Goal: Task Accomplishment & Management: Manage account settings

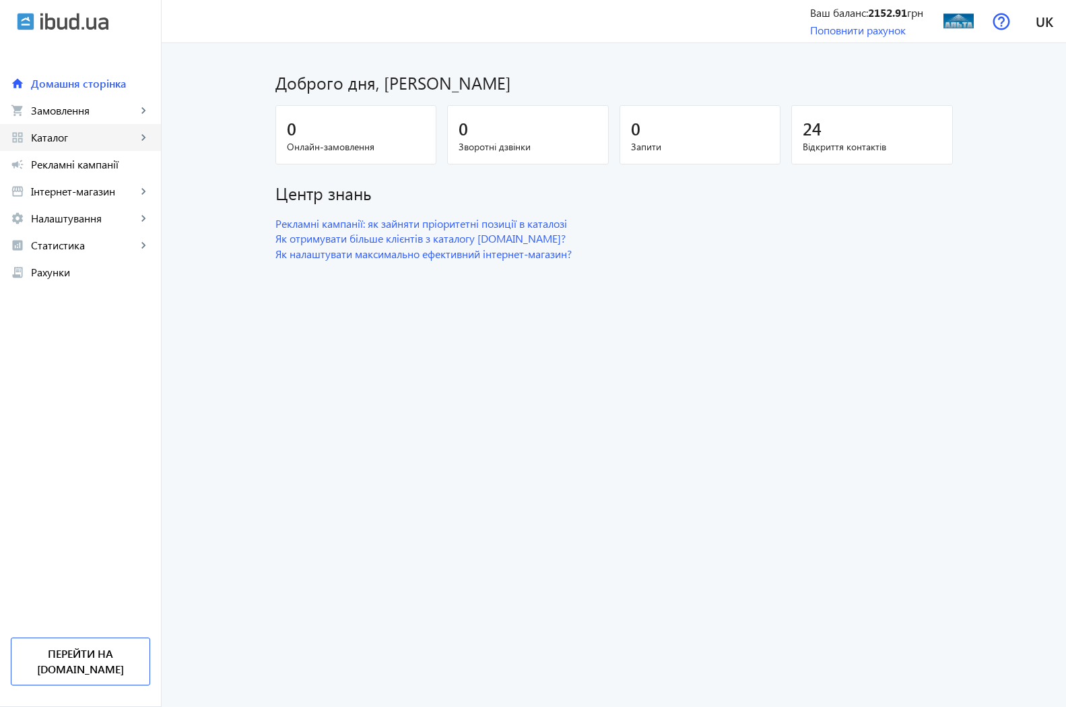
click at [57, 135] on span "Каталог" at bounding box center [84, 137] width 106 height 13
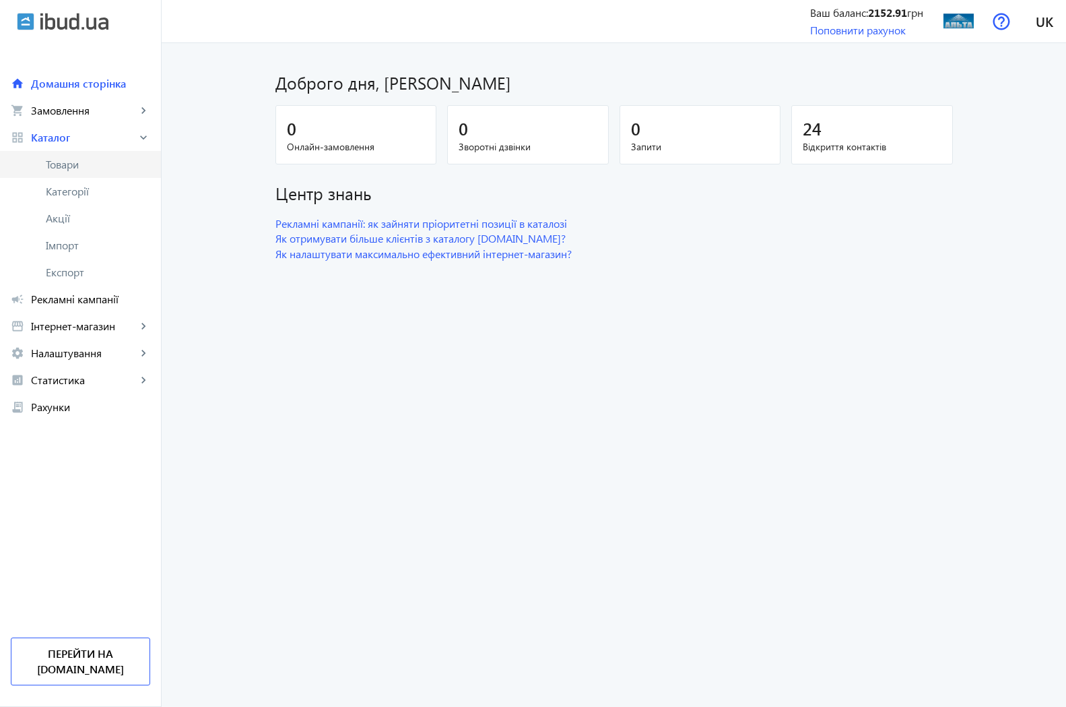
click at [71, 166] on span "Товари" at bounding box center [98, 164] width 104 height 13
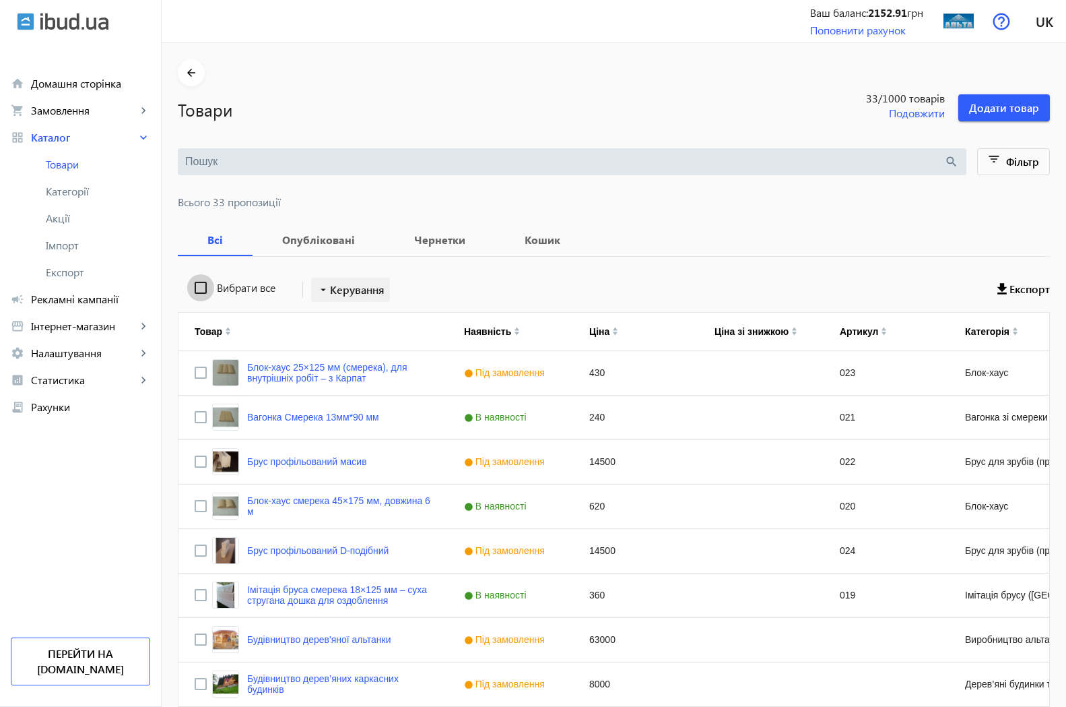
drag, startPoint x: 185, startPoint y: 288, endPoint x: 316, endPoint y: 288, distance: 130.7
click at [187, 288] on input "Вибрати все" at bounding box center [200, 287] width 27 height 27
checkbox input "true"
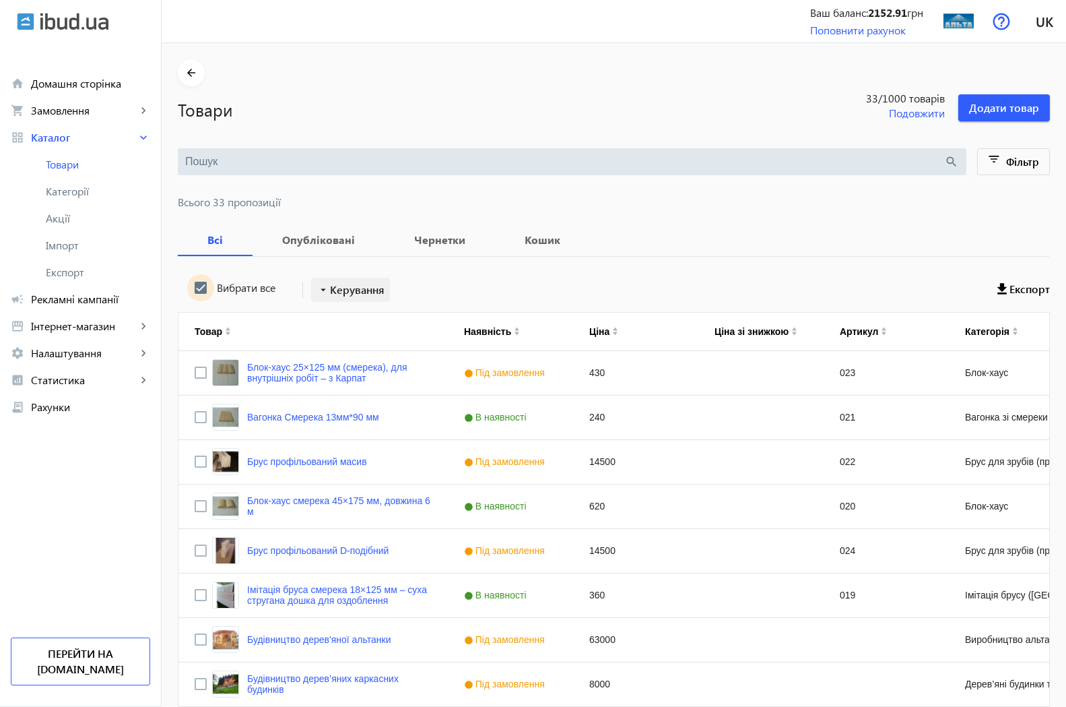
checkbox input "true"
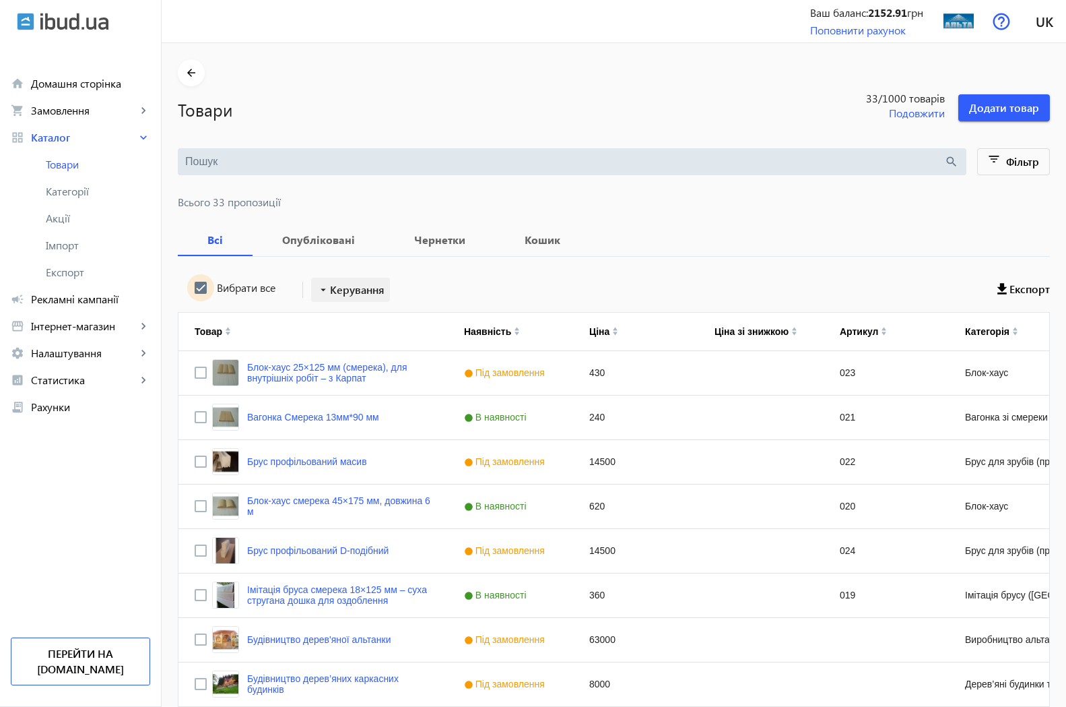
checkbox input "true"
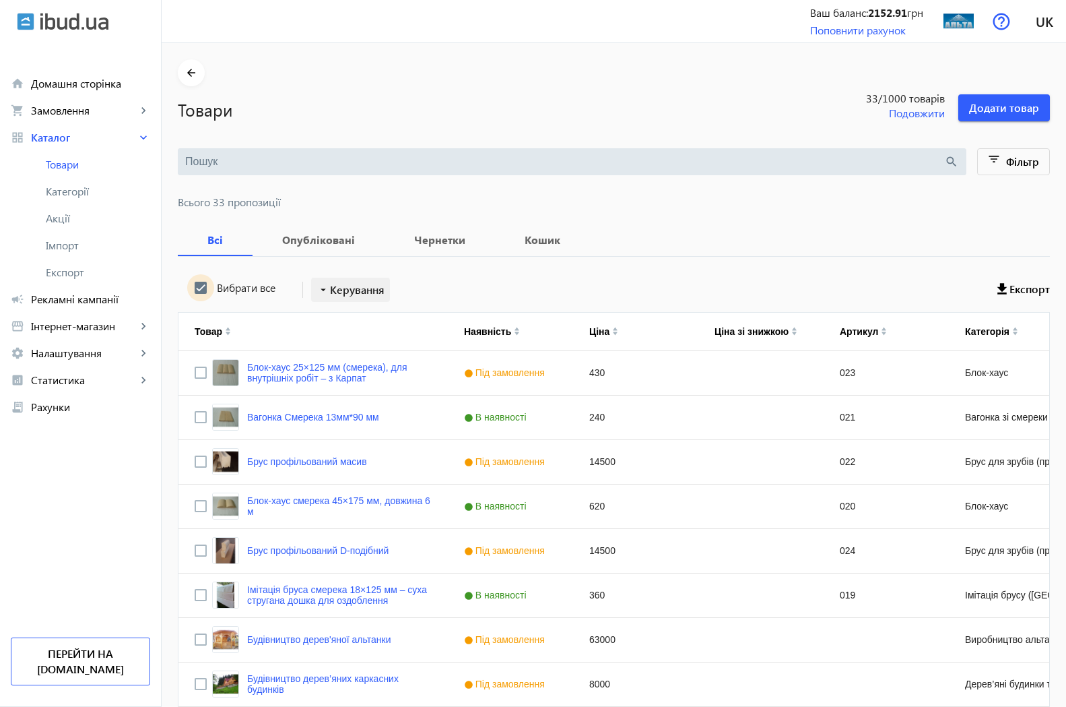
checkbox input "true"
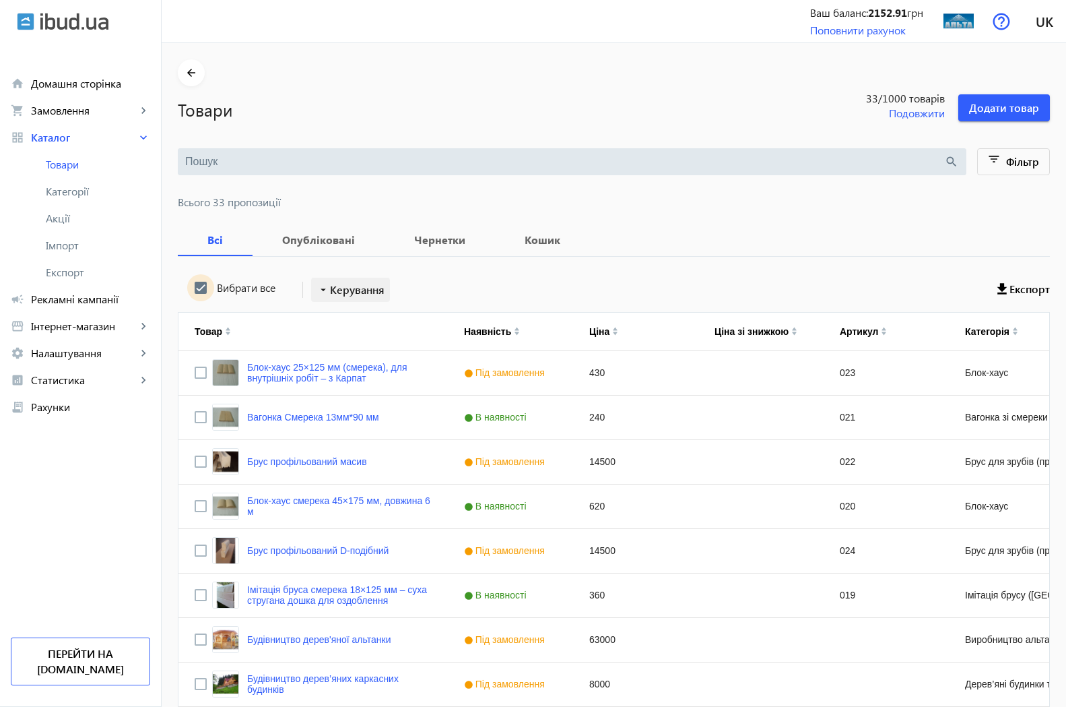
checkbox input "true"
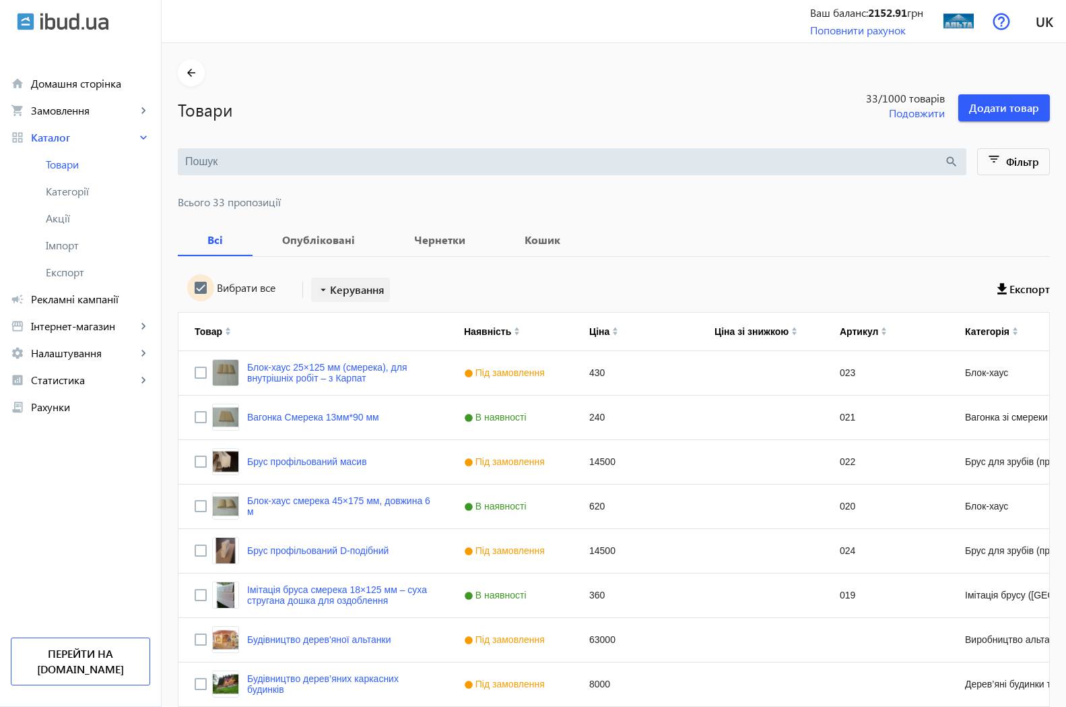
checkbox input "true"
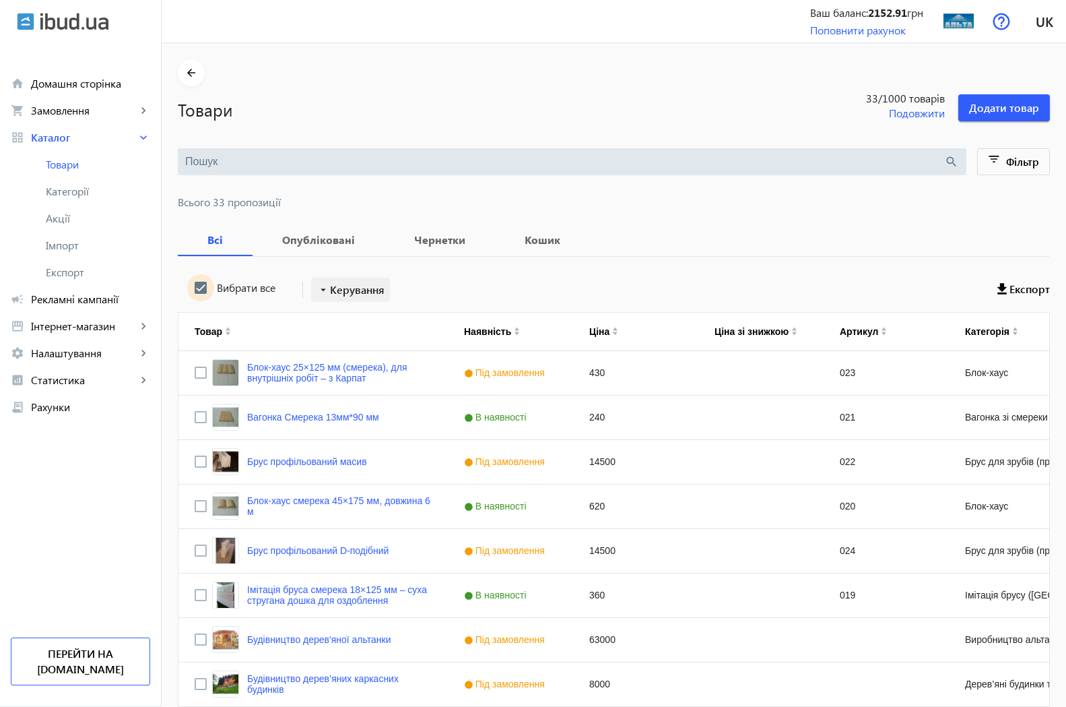
checkbox input "true"
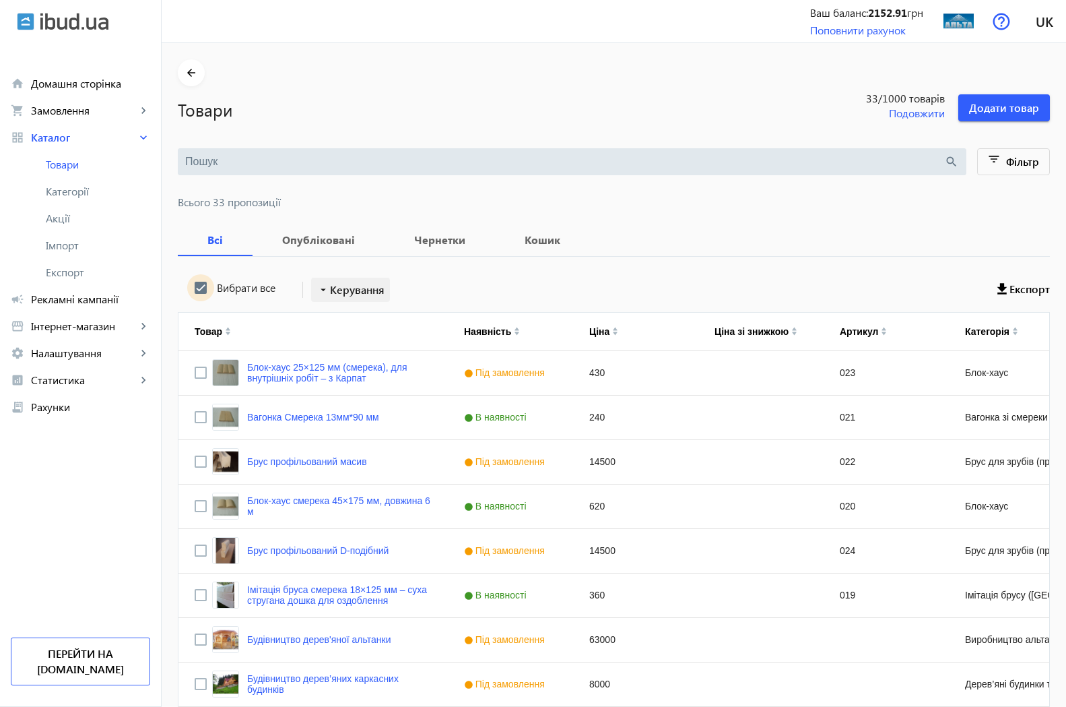
checkbox input "true"
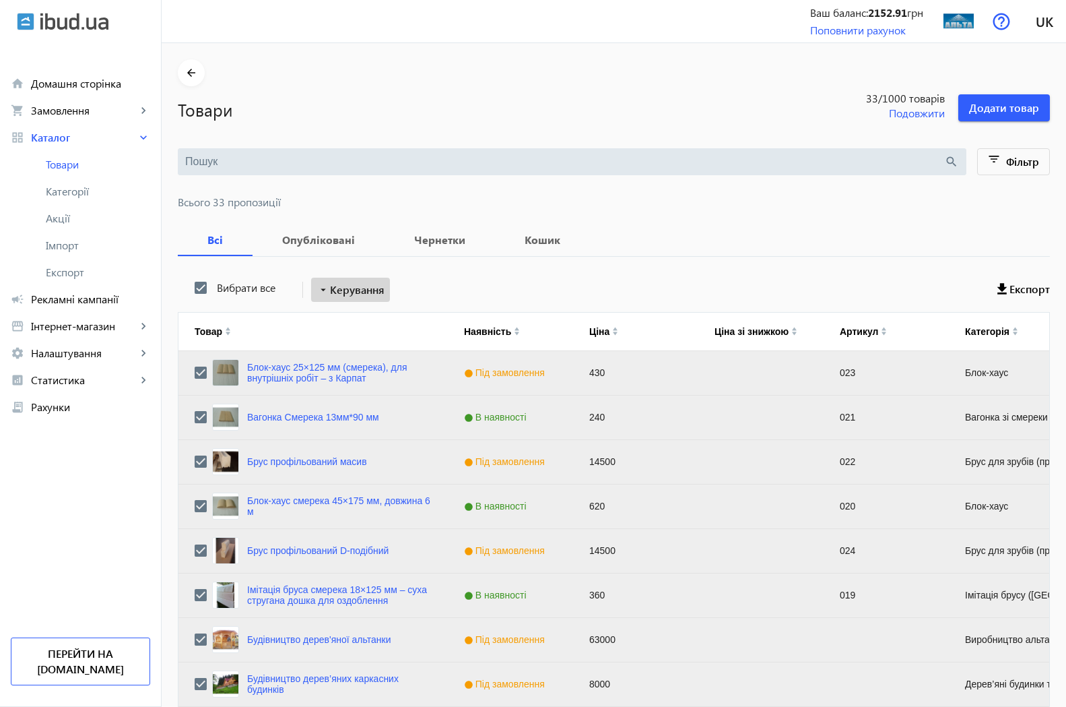
click at [359, 288] on span "Керування" at bounding box center [357, 290] width 55 height 16
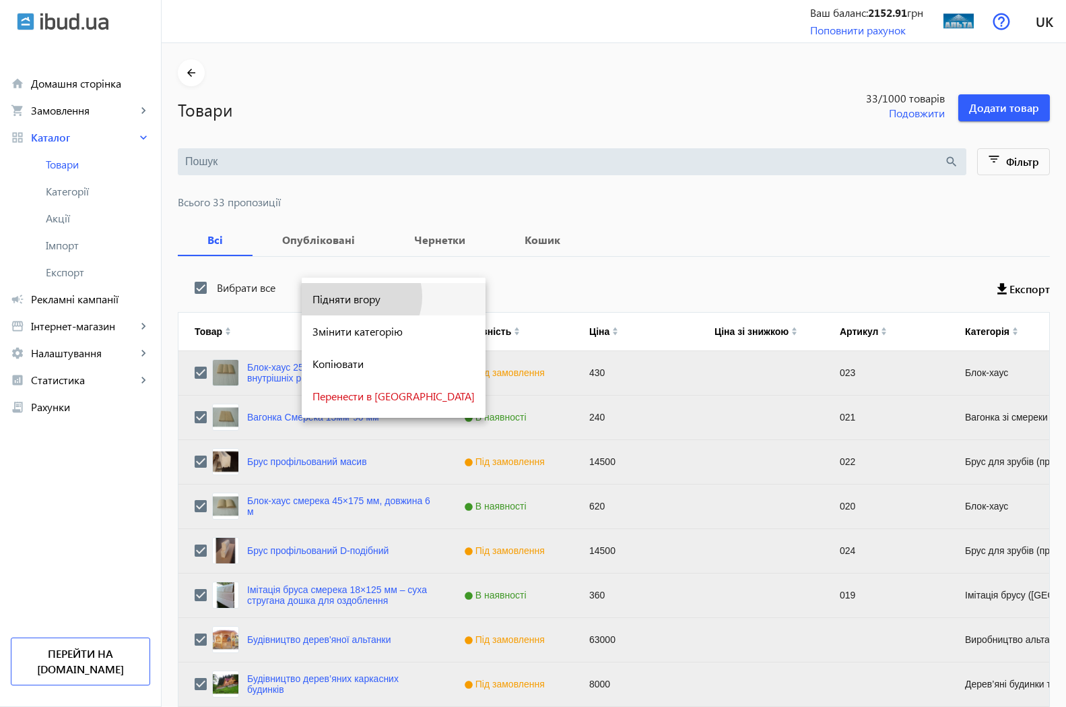
click at [359, 296] on span "Підняти вгору" at bounding box center [394, 299] width 162 height 11
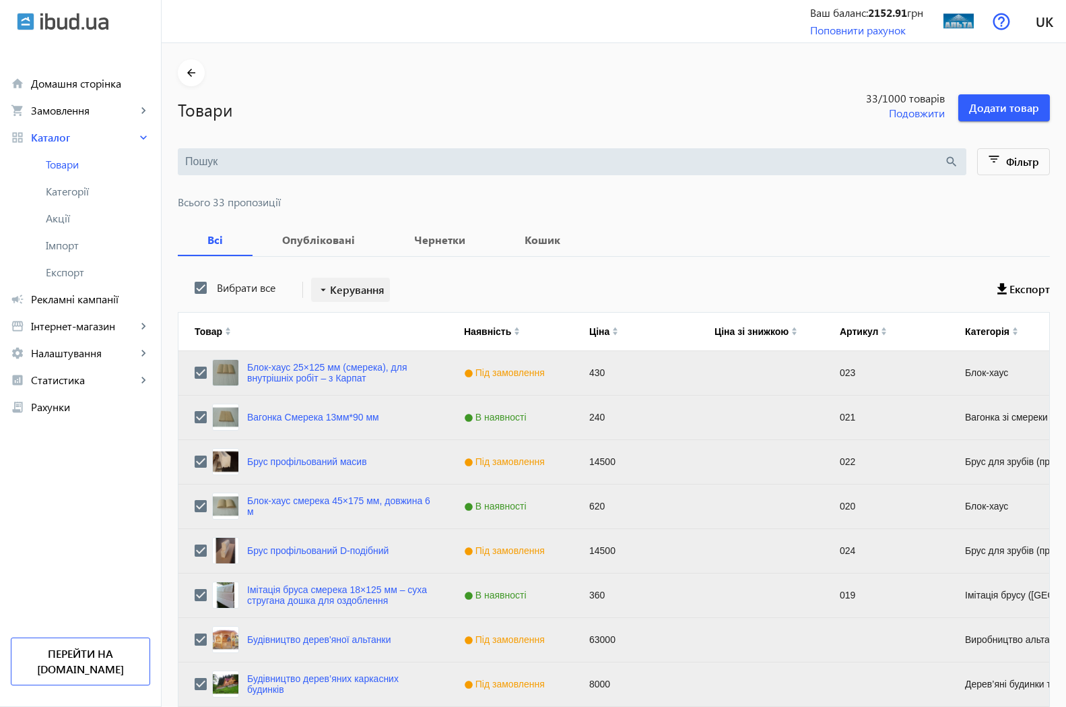
click at [346, 292] on span "Керування" at bounding box center [357, 290] width 55 height 16
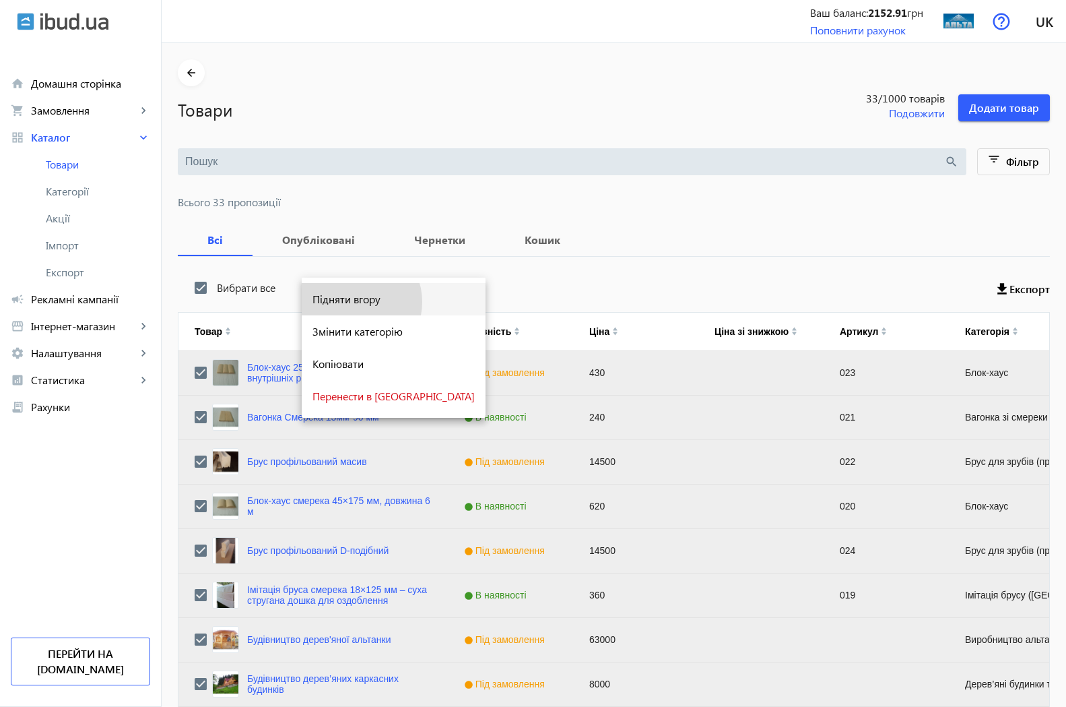
click at [351, 302] on span "Підняти вгору" at bounding box center [394, 299] width 162 height 11
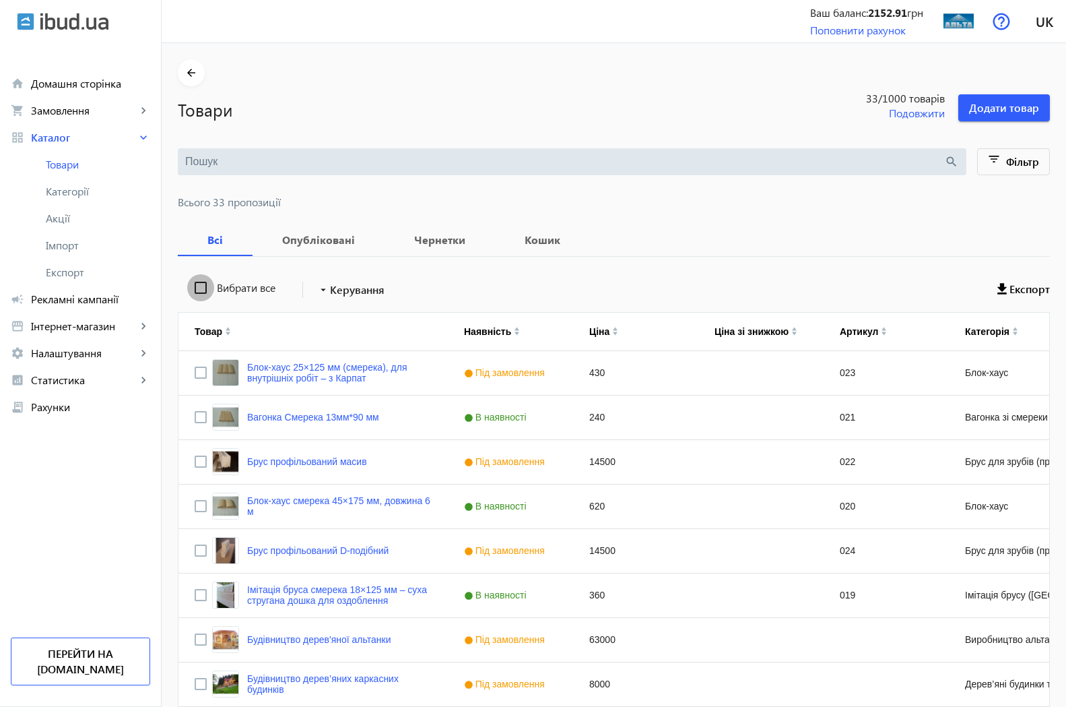
click at [194, 283] on input "Вибрати все" at bounding box center [200, 287] width 27 height 27
checkbox input "true"
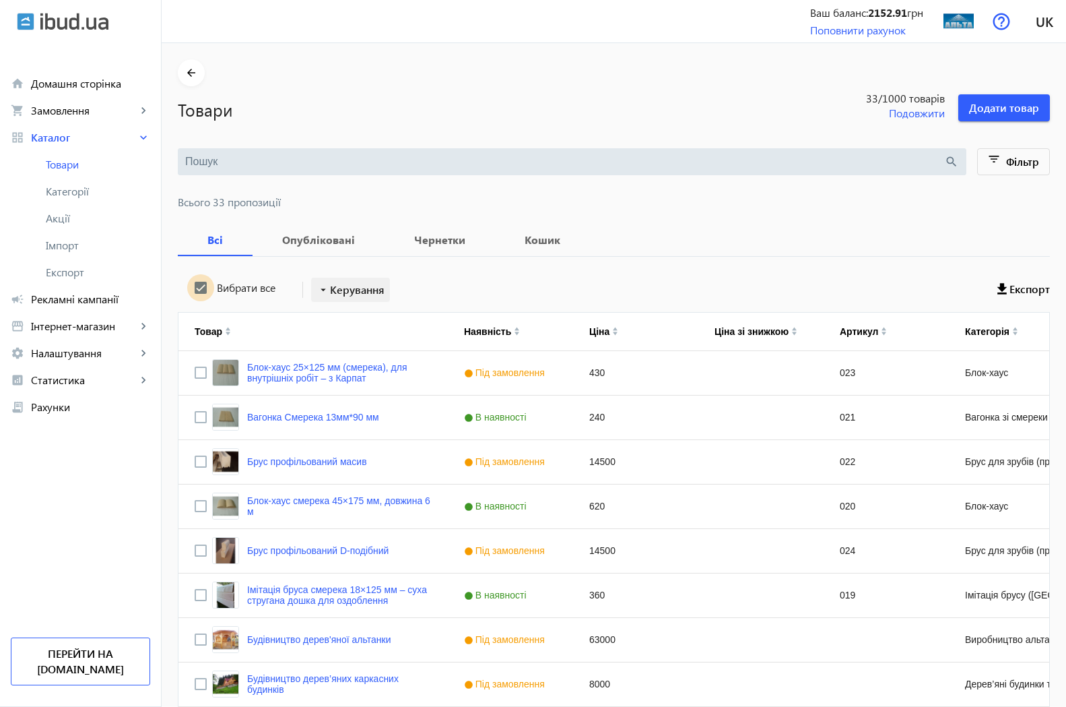
checkbox input "true"
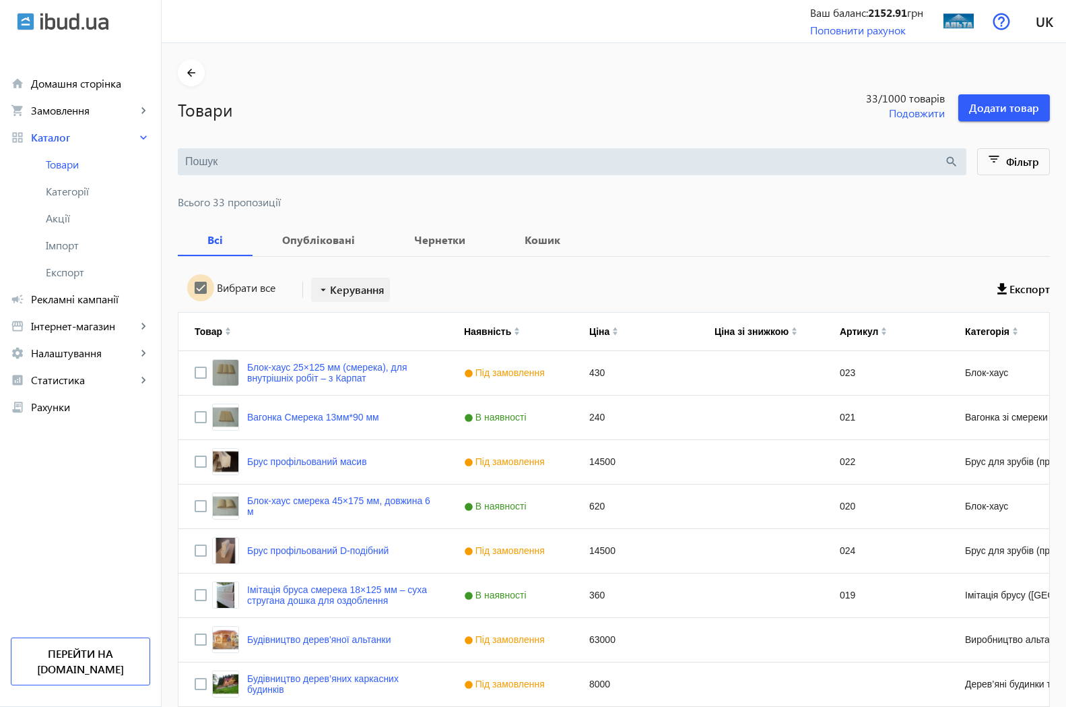
checkbox input "true"
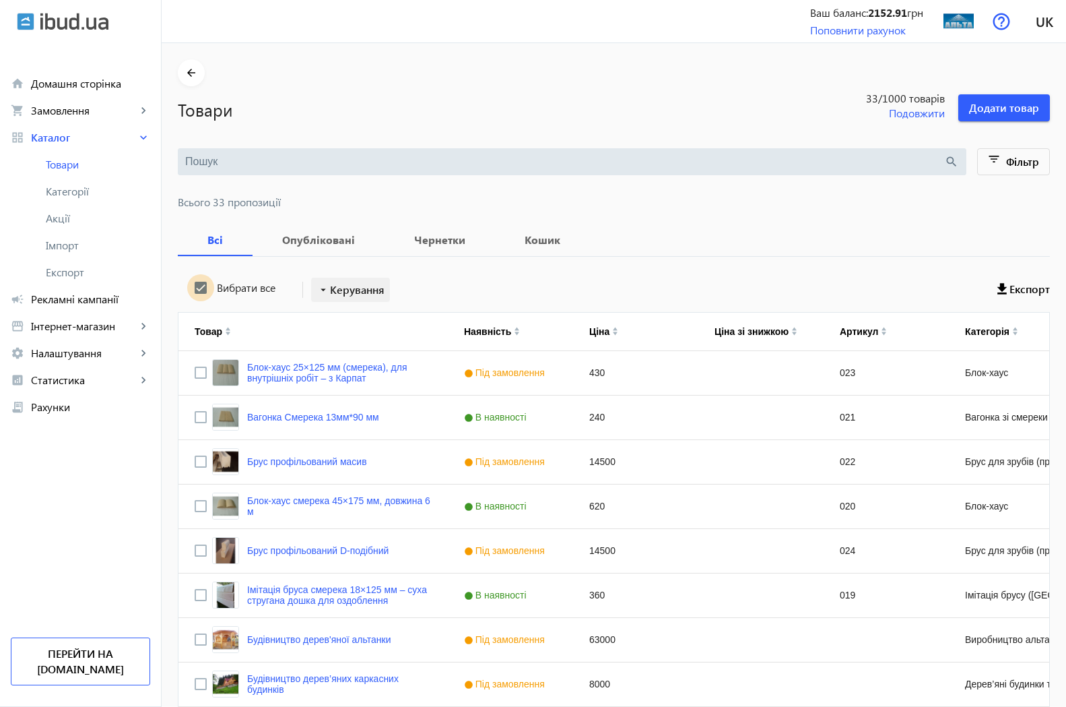
checkbox input "true"
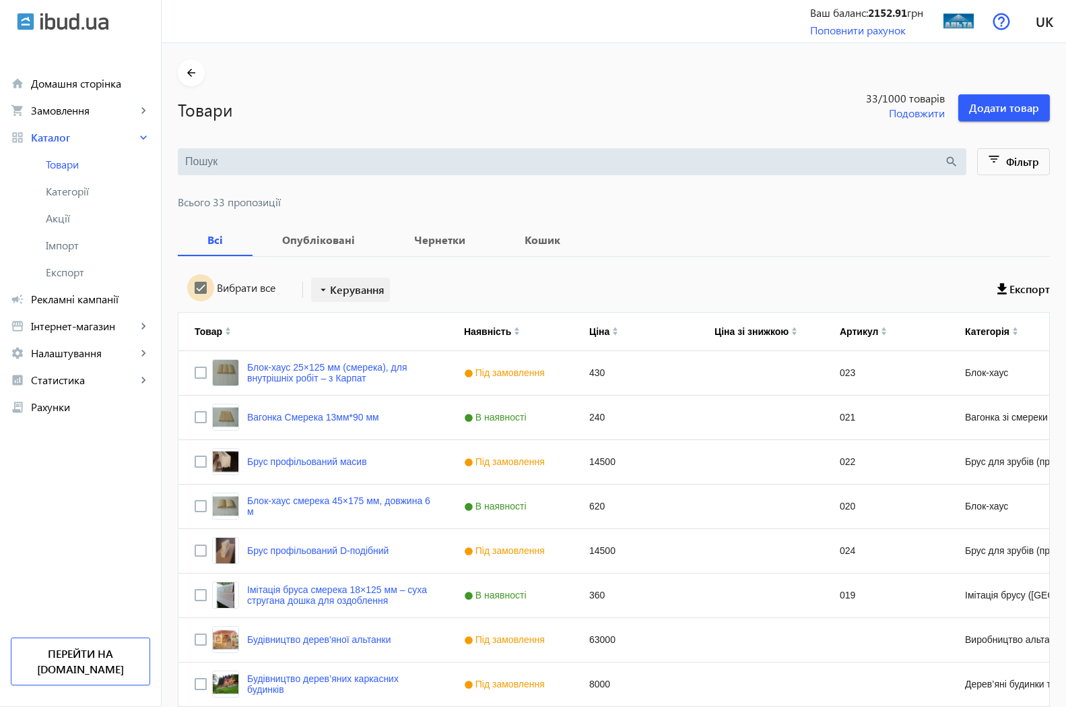
checkbox input "true"
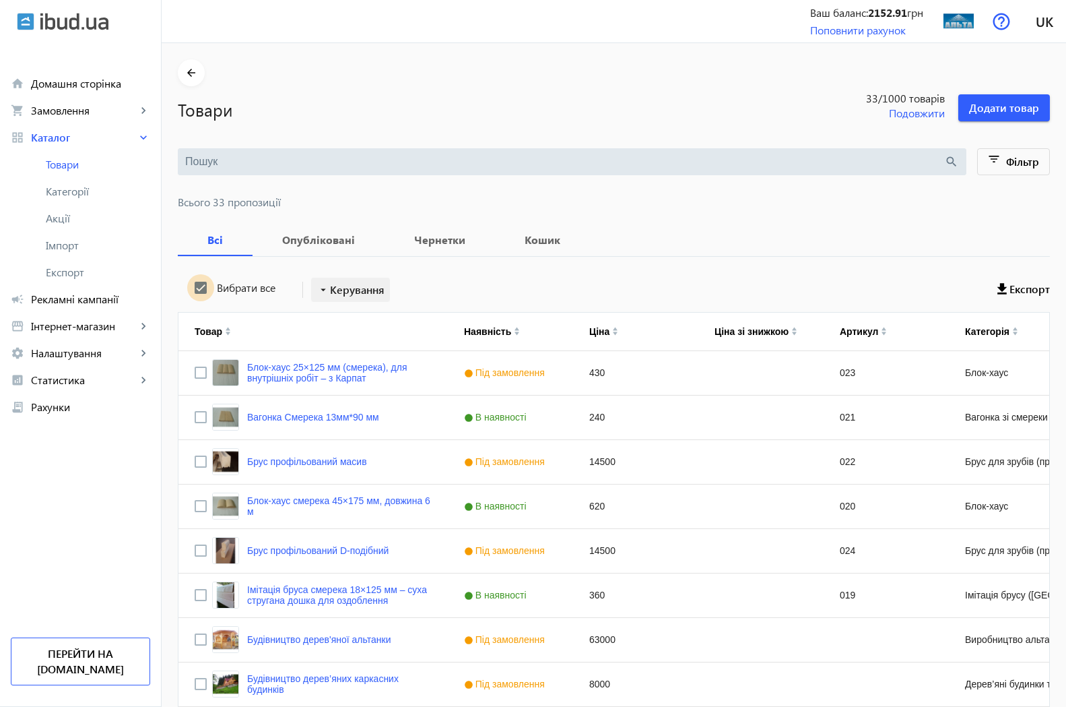
checkbox input "true"
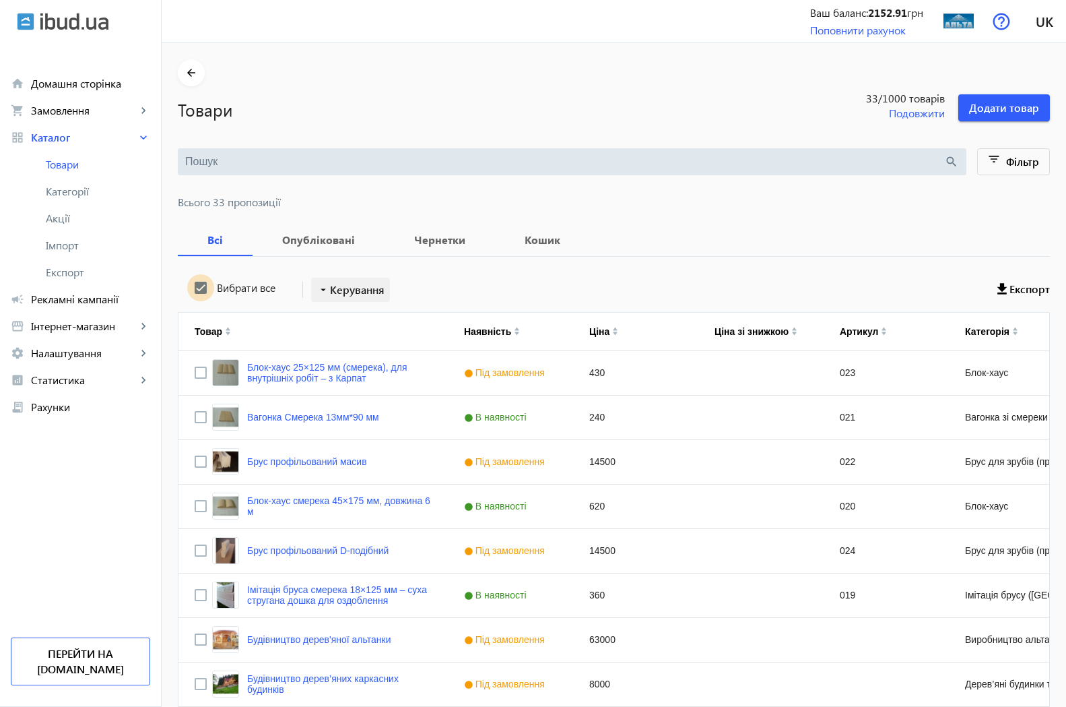
checkbox input "true"
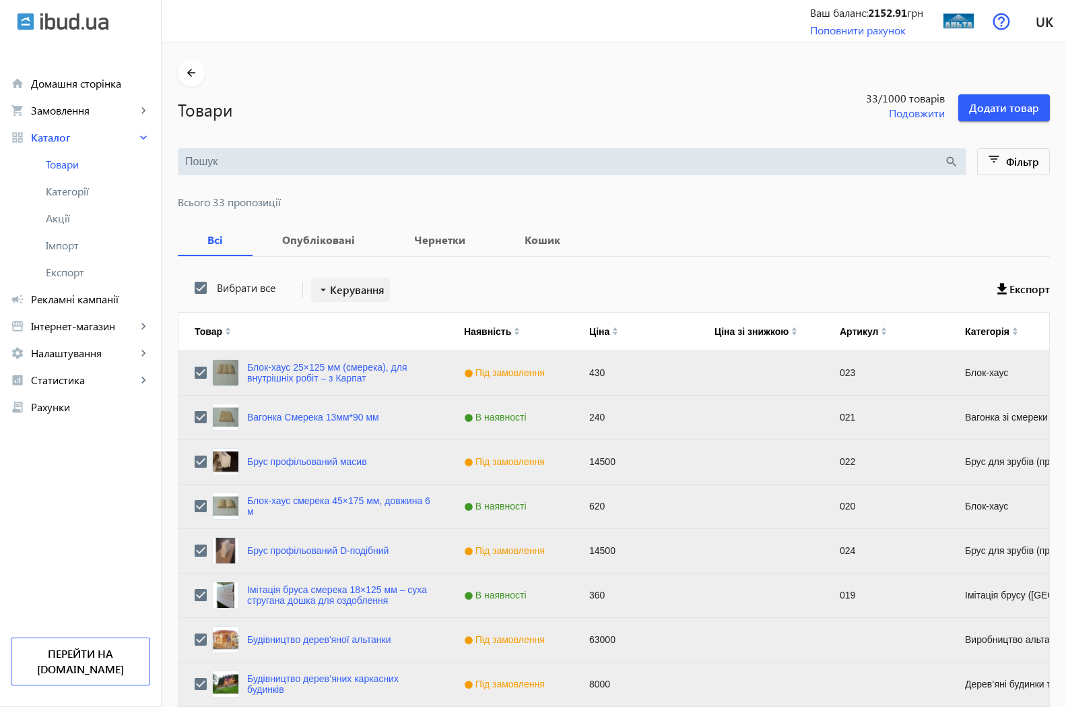
click at [317, 285] on mat-icon "arrow_drop_down" at bounding box center [323, 289] width 13 height 13
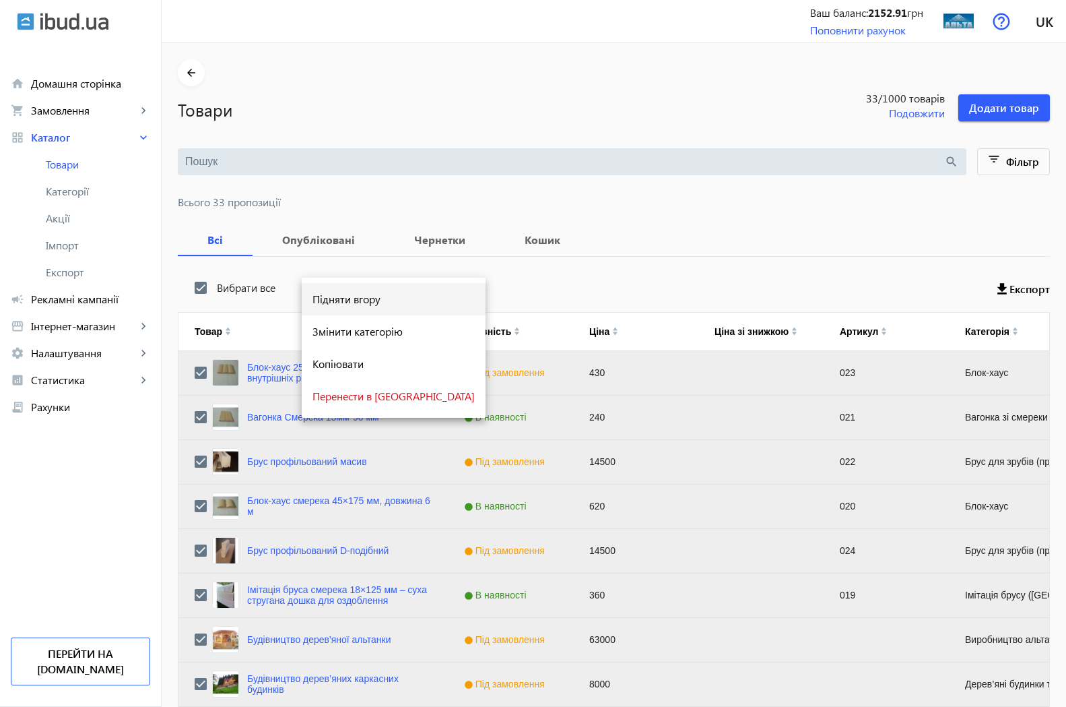
click at [337, 305] on span "Підняти вгору" at bounding box center [394, 299] width 162 height 11
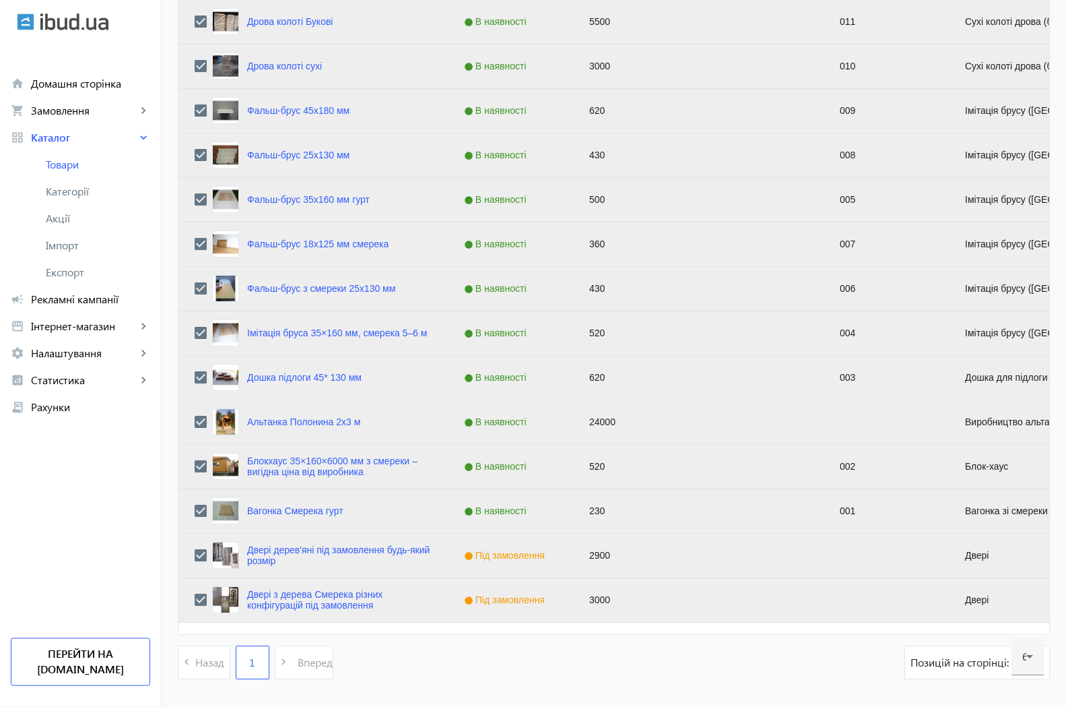
scroll to position [1175, 0]
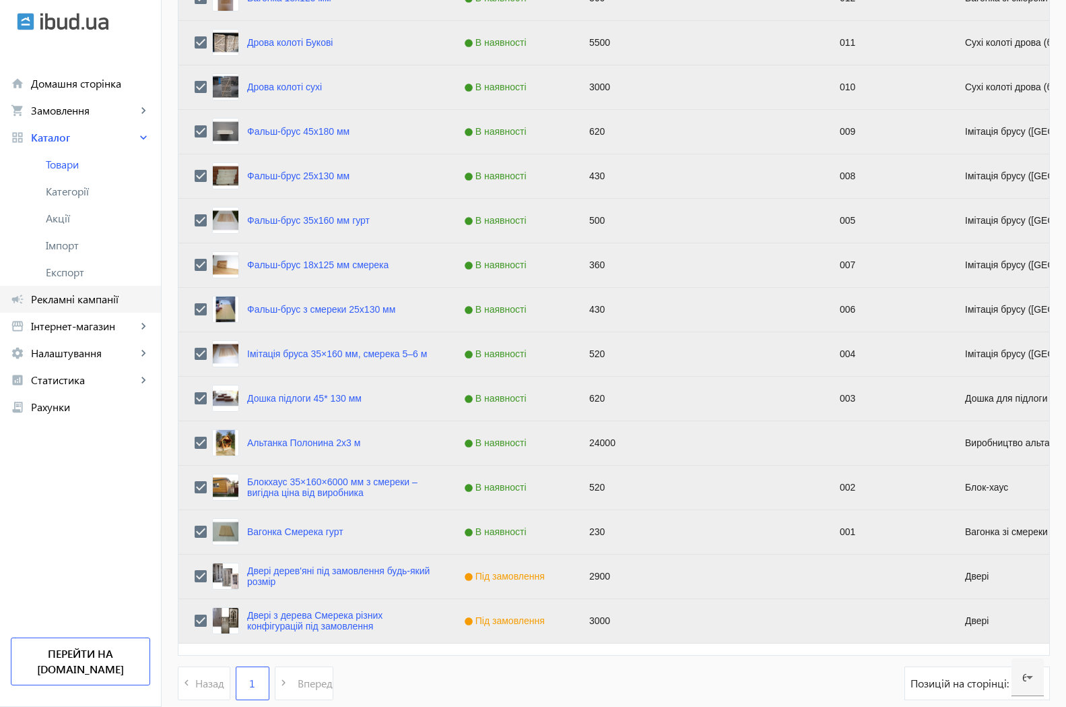
click at [100, 295] on span "Рекламні кампанії" at bounding box center [90, 298] width 119 height 13
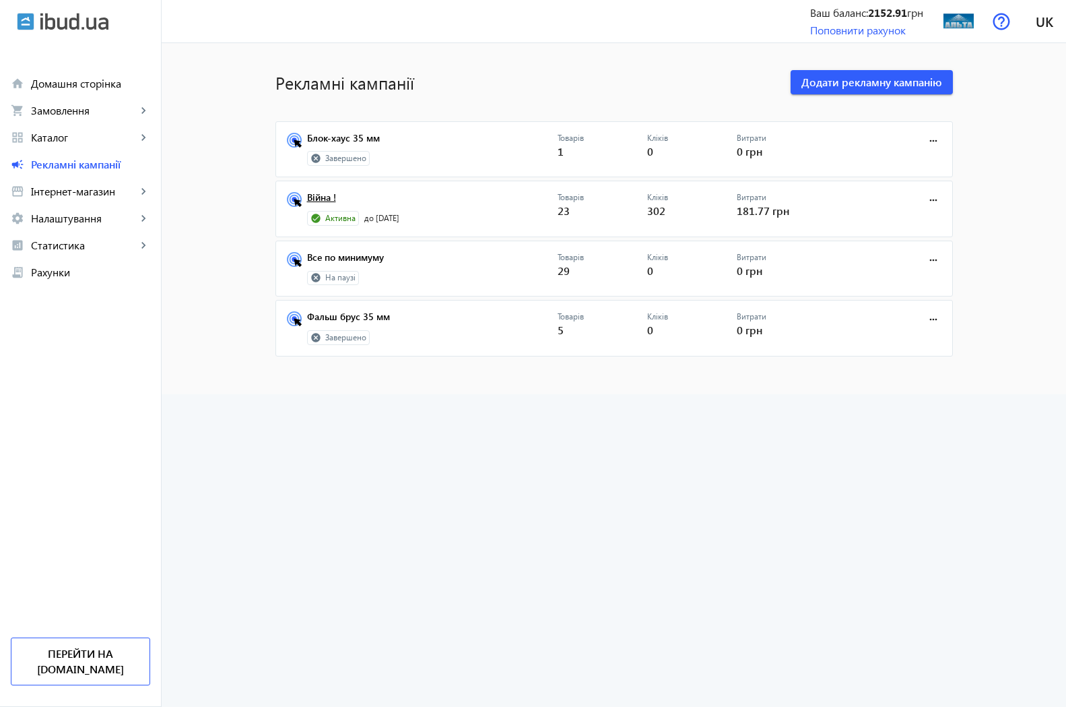
click at [312, 199] on link "Війна !" at bounding box center [432, 201] width 251 height 19
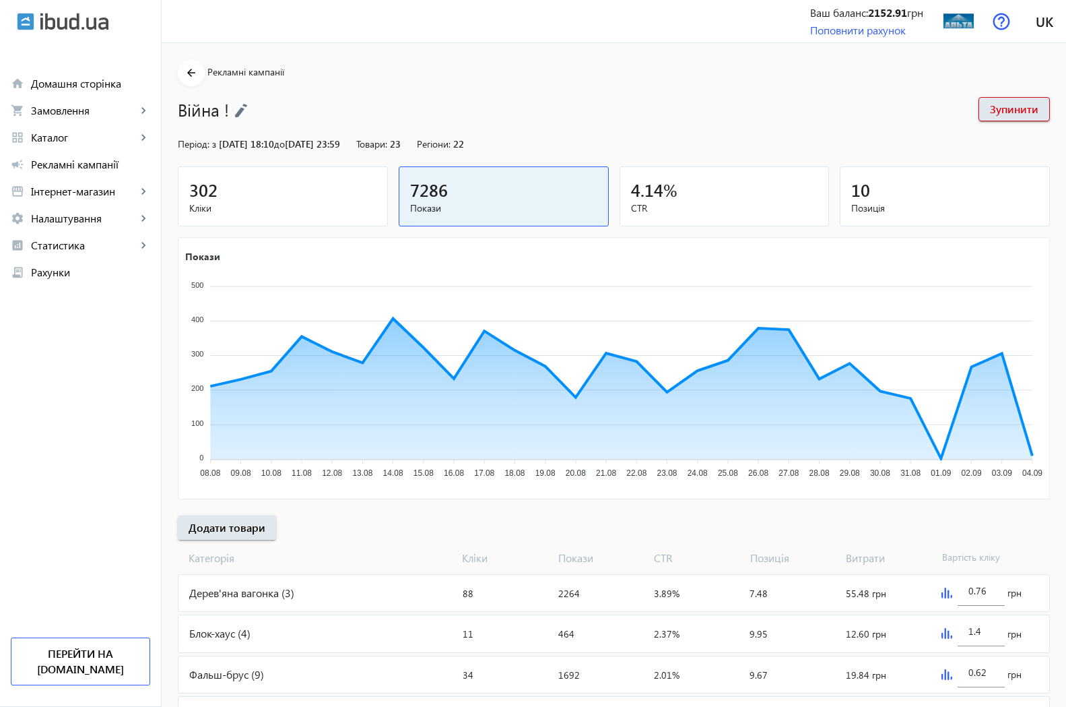
click at [194, 197] on span "302" at bounding box center [203, 190] width 28 height 22
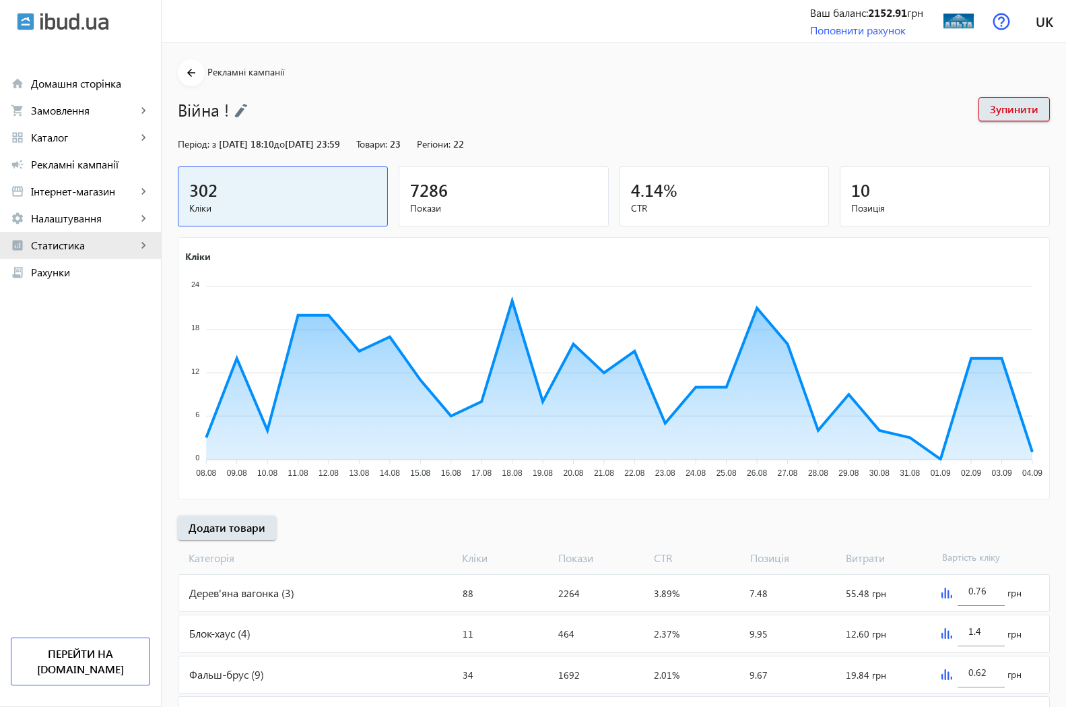
click at [72, 243] on span "Статистика" at bounding box center [84, 244] width 106 height 13
click at [61, 277] on span "Огляд" at bounding box center [98, 271] width 104 height 13
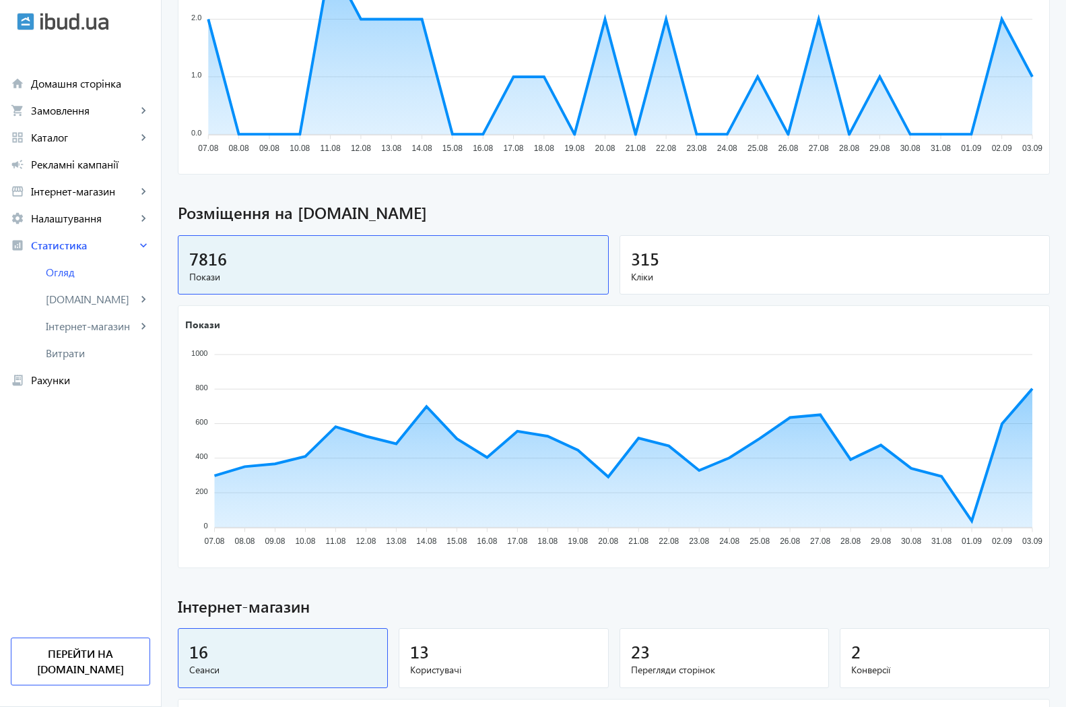
scroll to position [474, 0]
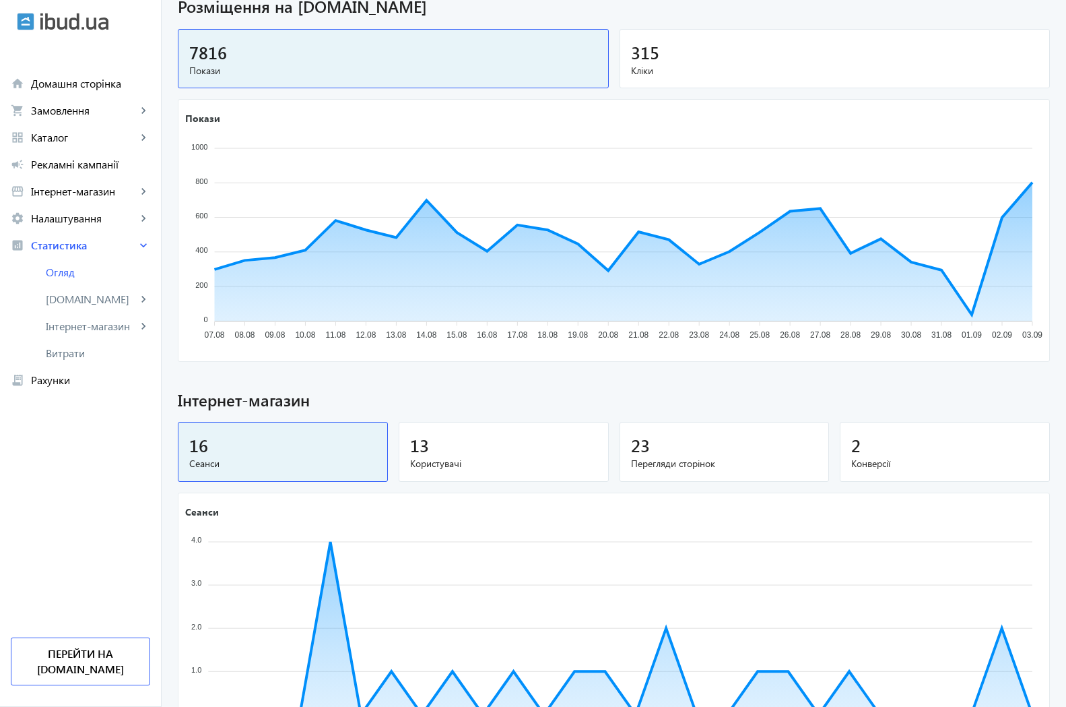
click at [645, 55] on span "315" at bounding box center [645, 52] width 28 height 22
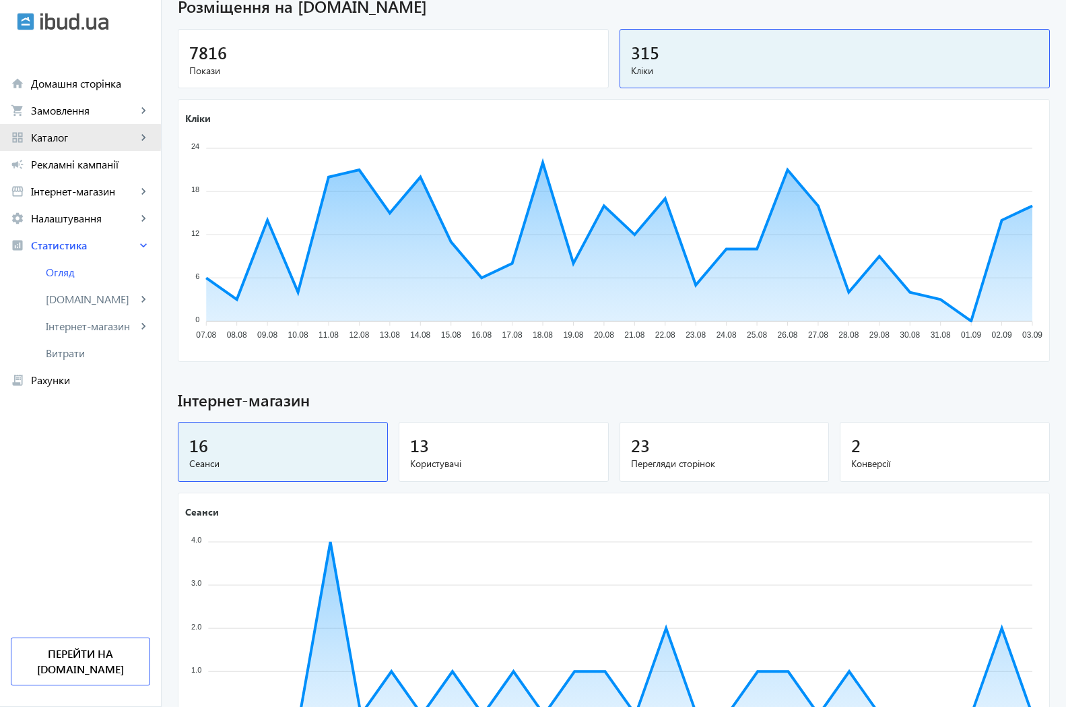
click at [58, 137] on span "Каталог" at bounding box center [84, 137] width 106 height 13
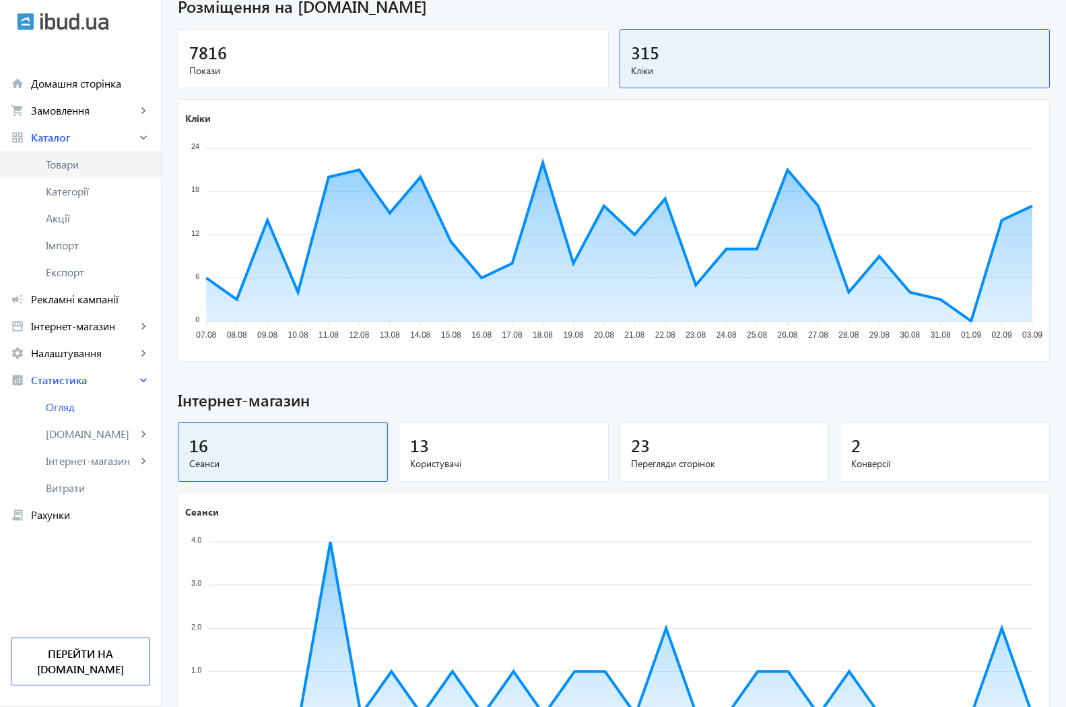
click at [61, 165] on span "Товари" at bounding box center [98, 164] width 104 height 13
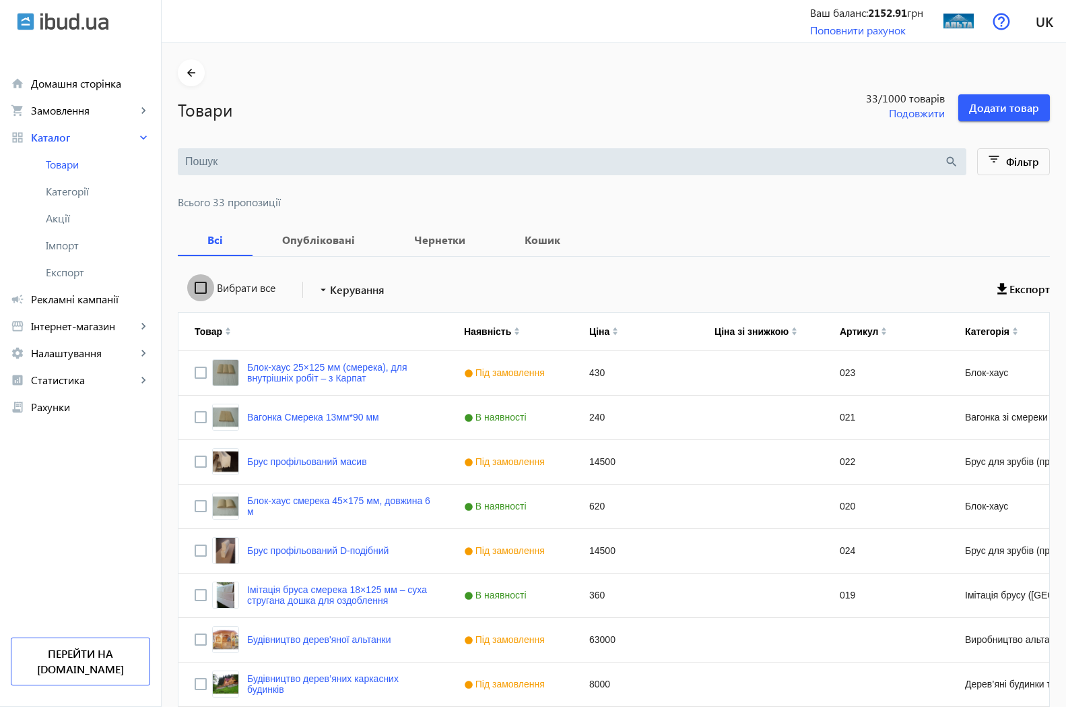
click at [192, 286] on input "Вибрати все" at bounding box center [200, 287] width 27 height 27
checkbox input "true"
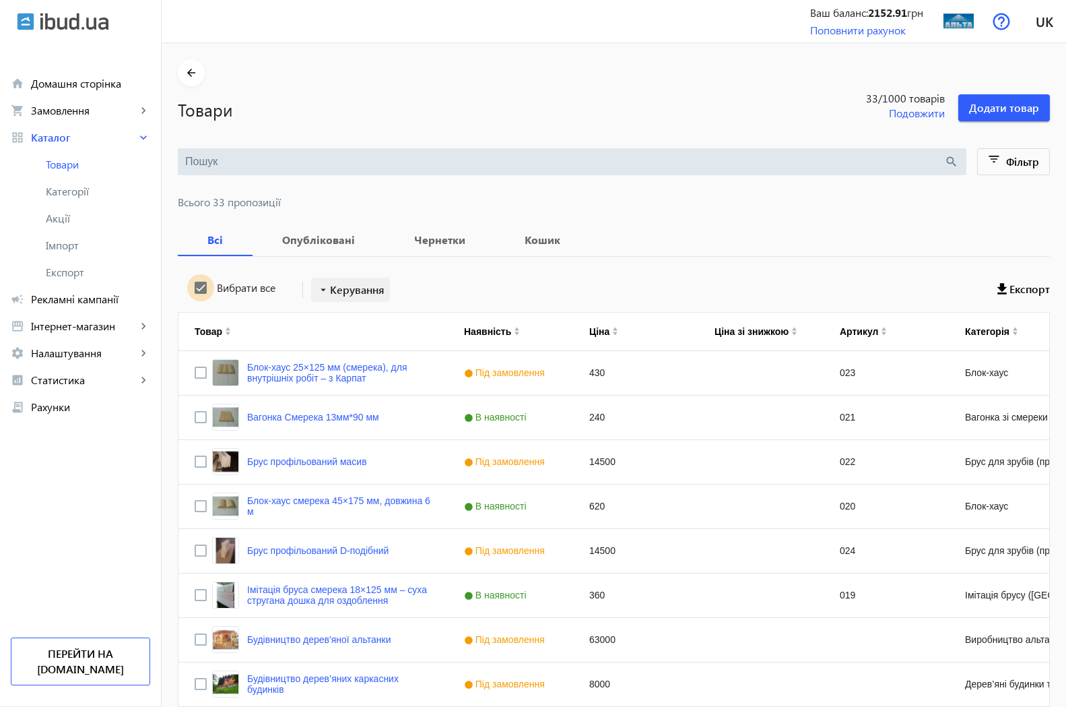
checkbox input "true"
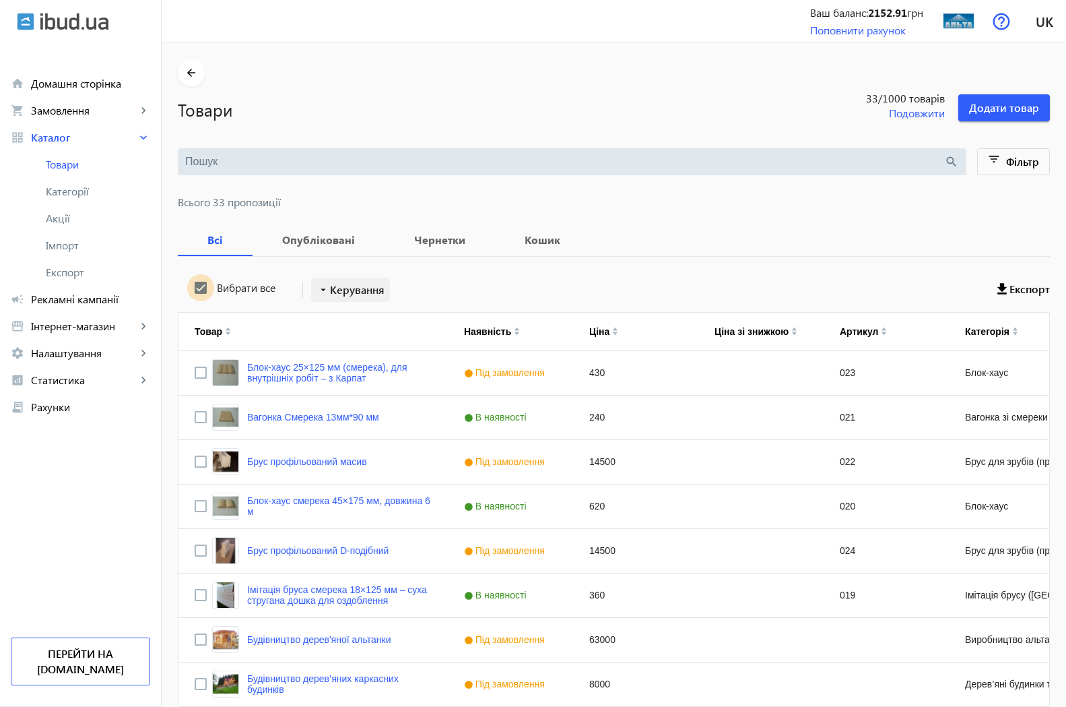
checkbox input "true"
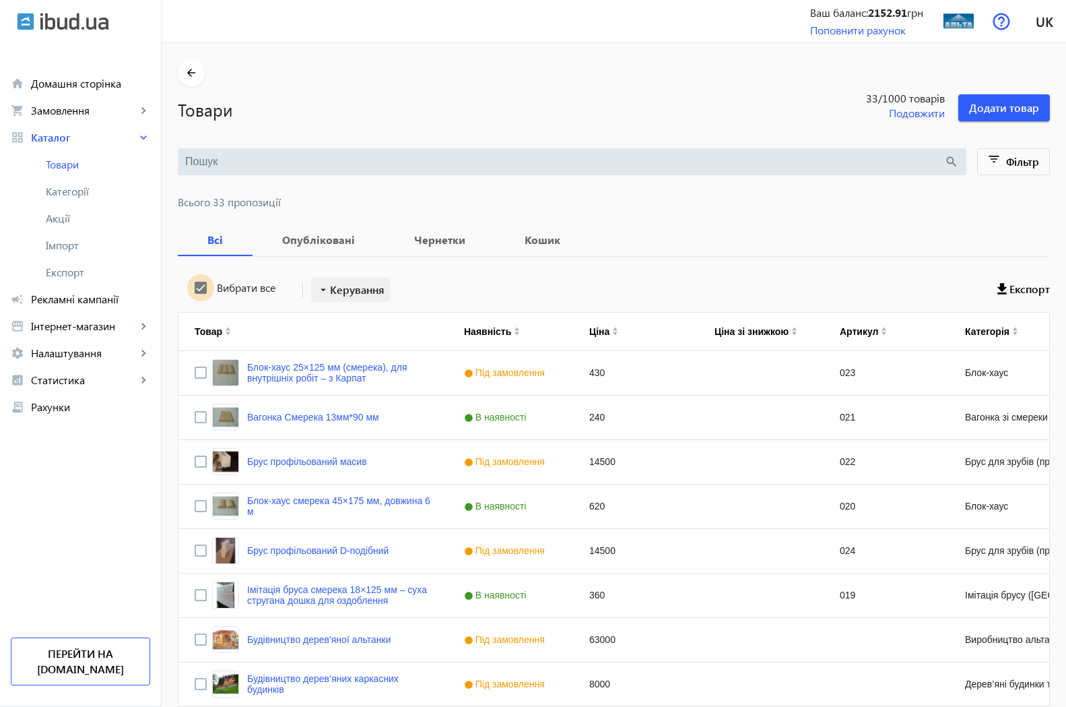
checkbox input "true"
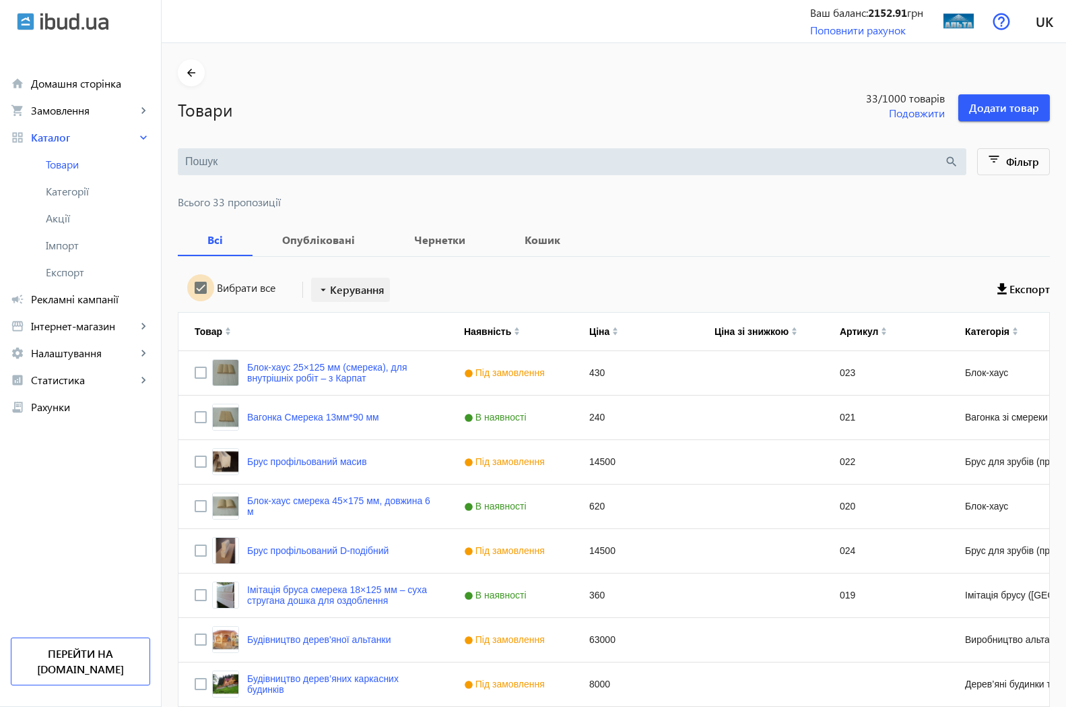
checkbox input "true"
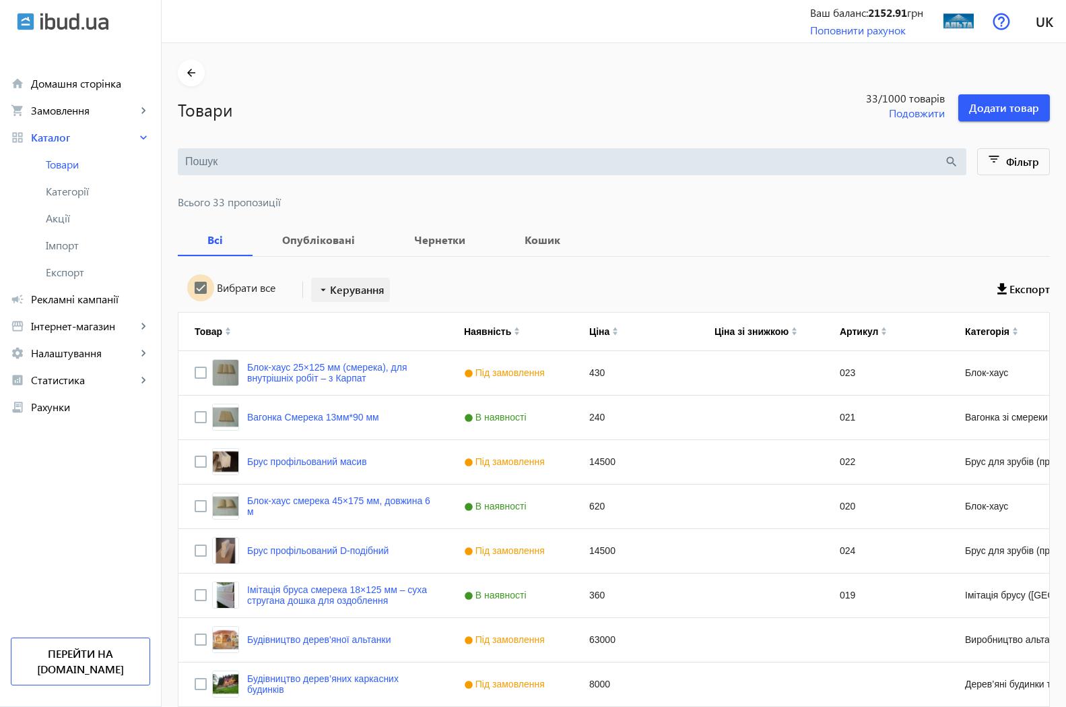
checkbox input "true"
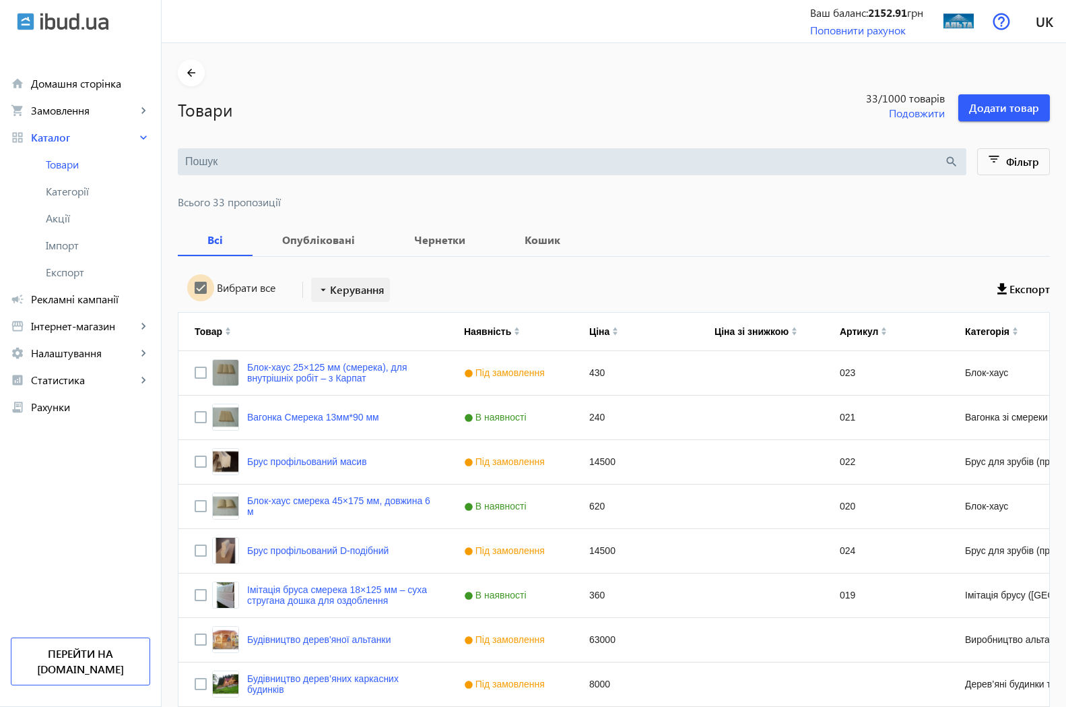
checkbox input "true"
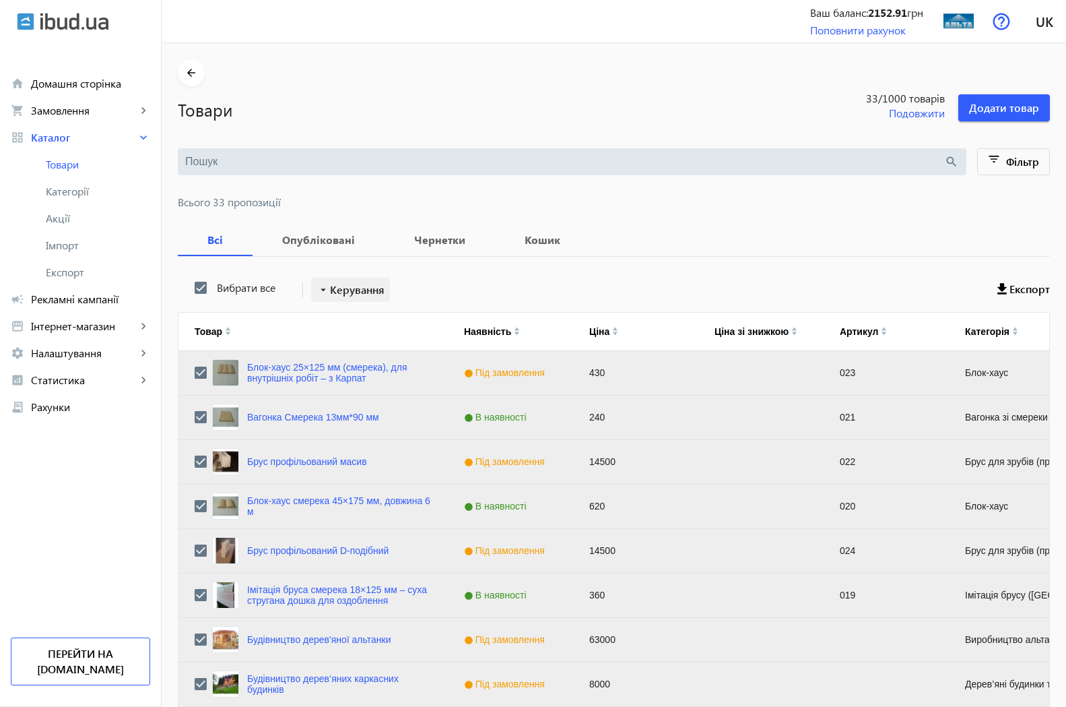
click at [330, 290] on span "Керування" at bounding box center [357, 290] width 55 height 16
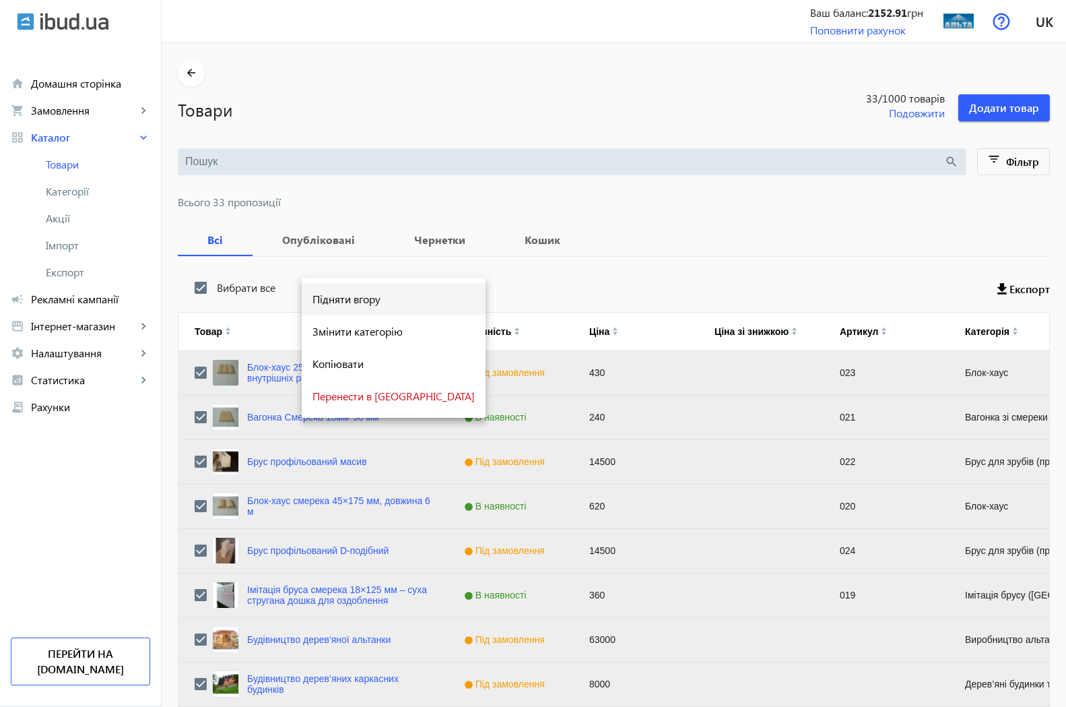
click at [354, 302] on span "Підняти вгору" at bounding box center [394, 299] width 162 height 11
